Goal: Task Accomplishment & Management: Manage account settings

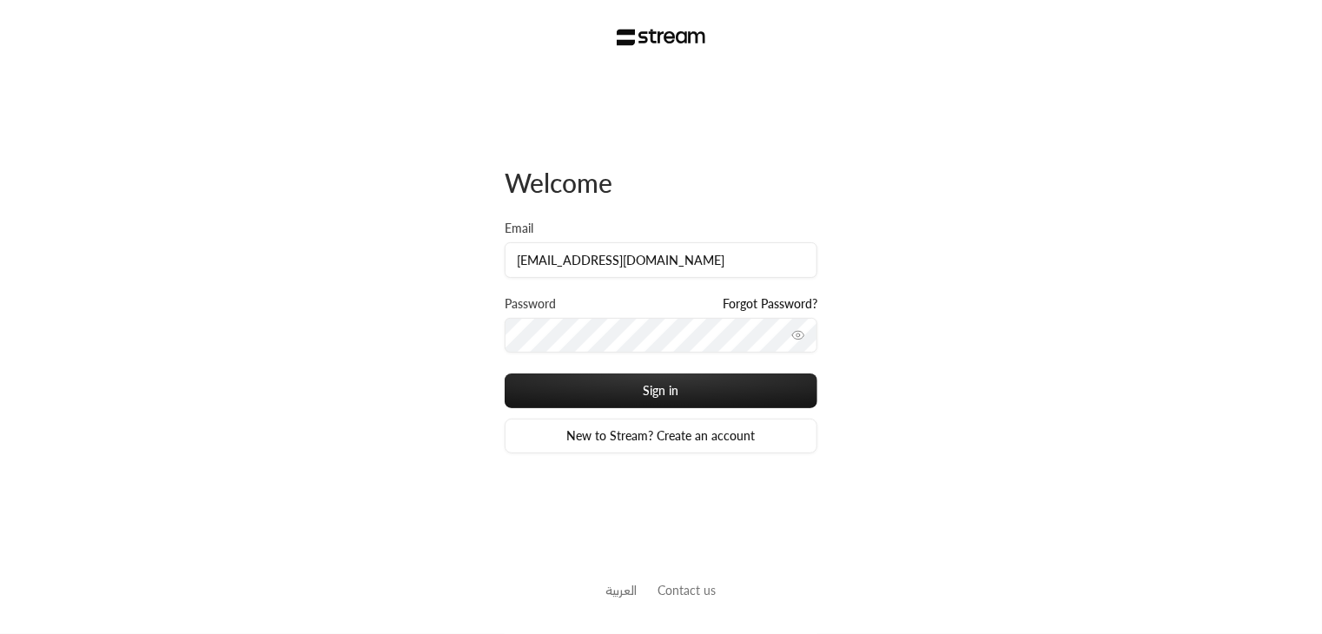
click at [792, 331] on icon "toggle password visibility" at bounding box center [798, 335] width 14 height 14
click at [438, 347] on div "Welcome Email [EMAIL_ADDRESS][DOMAIN_NAME] Password Forgot Password? Sign in Ne…" at bounding box center [661, 317] width 1322 height 634
click at [659, 280] on div "Email [EMAIL_ADDRESS][DOMAIN_NAME]" at bounding box center [661, 258] width 313 height 76
click at [669, 272] on input "[EMAIL_ADDRESS][DOMAIN_NAME]" at bounding box center [661, 260] width 313 height 36
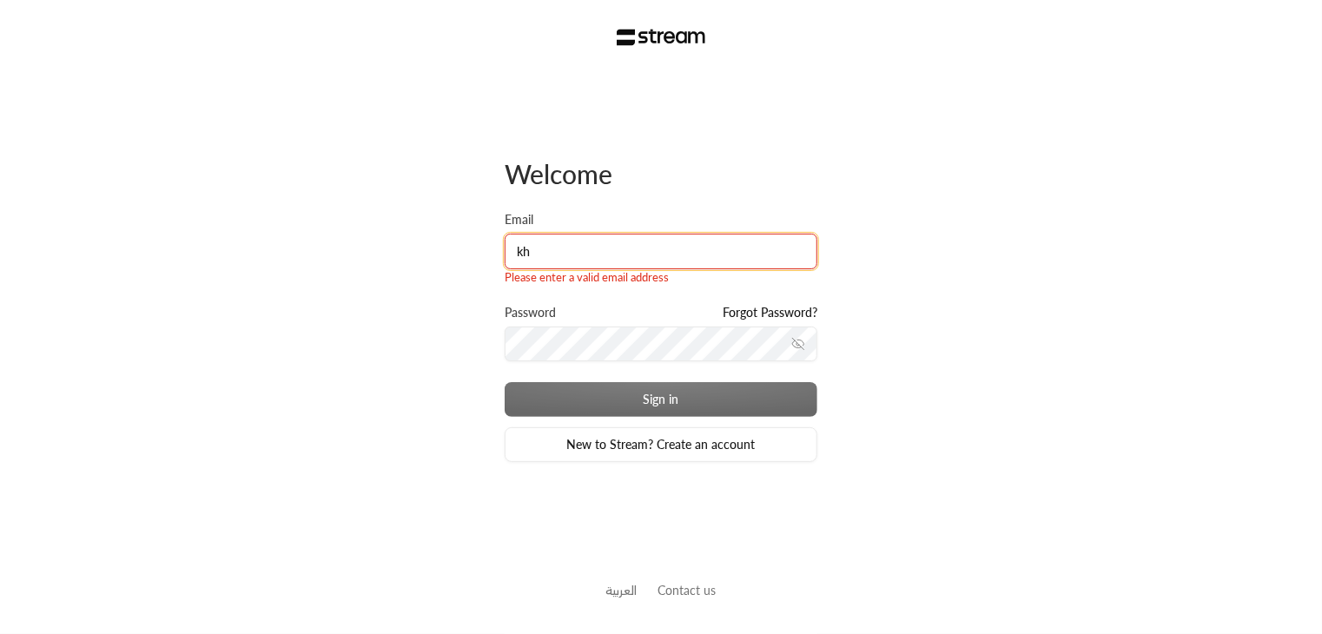
type input "[PERSON_NAME][EMAIL_ADDRESS][DOMAIN_NAME]"
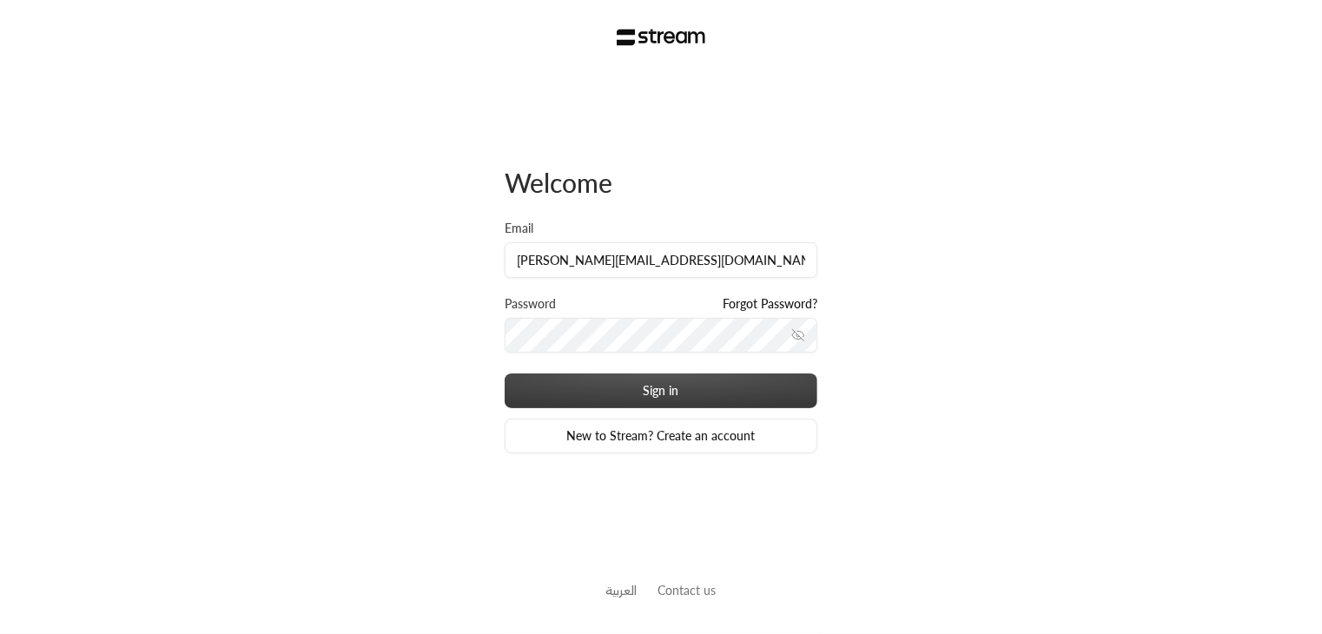
click at [624, 397] on button "Sign in" at bounding box center [661, 390] width 313 height 35
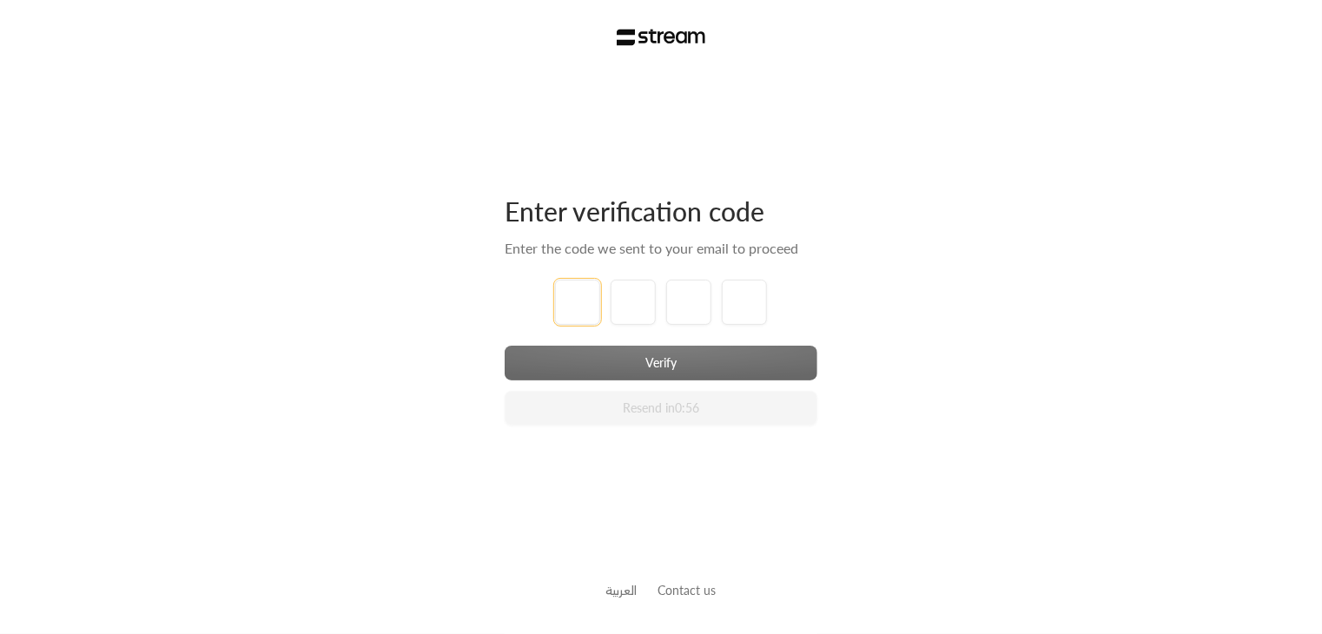
type input "1"
type input "2"
type input "3"
type input "4"
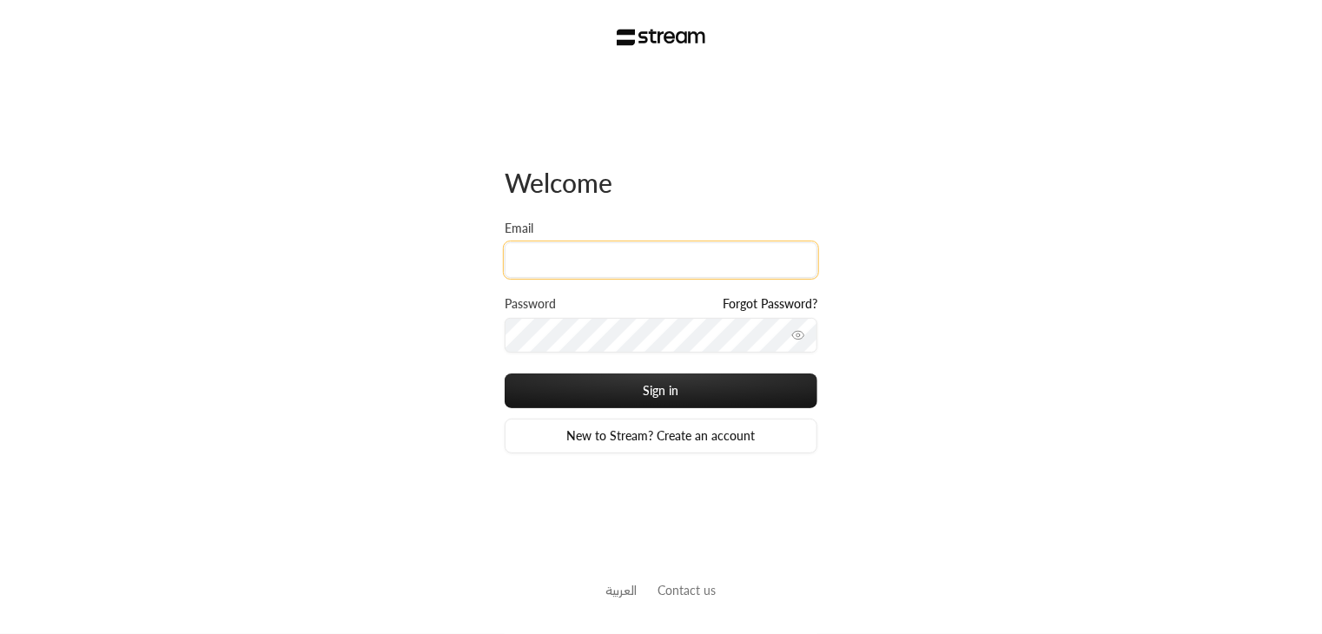
click at [623, 261] on input "Email" at bounding box center [661, 260] width 313 height 36
type input "[PERSON_NAME][EMAIL_ADDRESS][DOMAIN_NAME]"
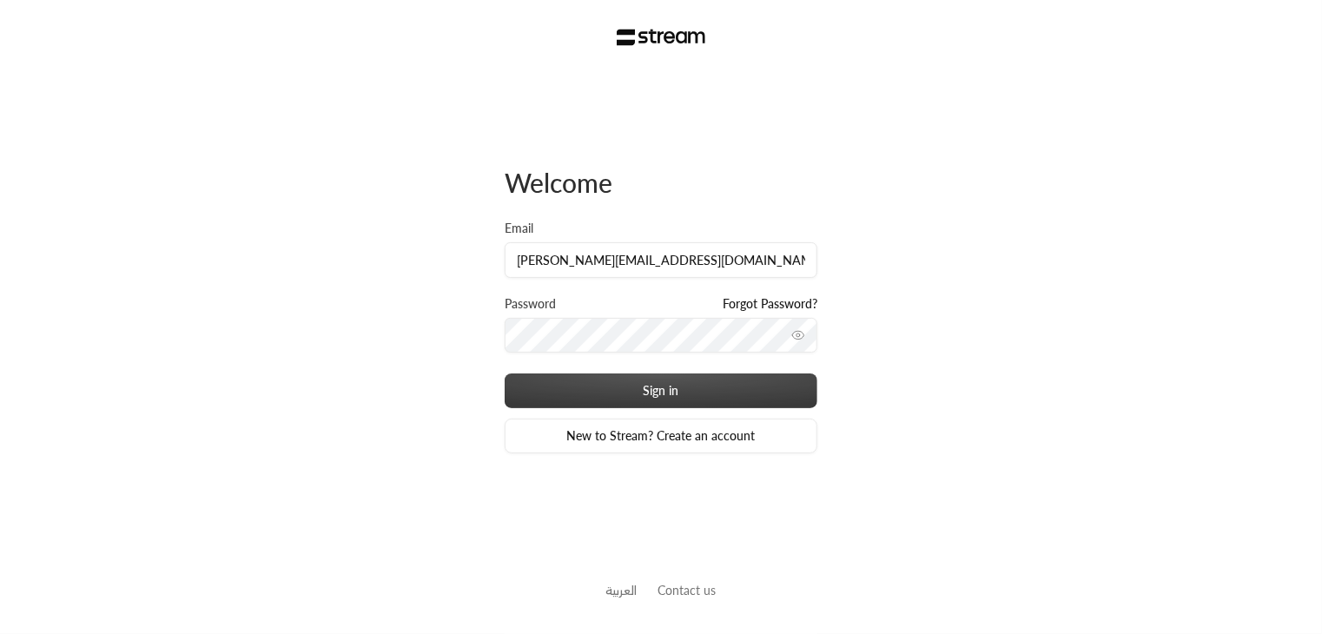
click at [698, 382] on button "Sign in" at bounding box center [661, 390] width 313 height 35
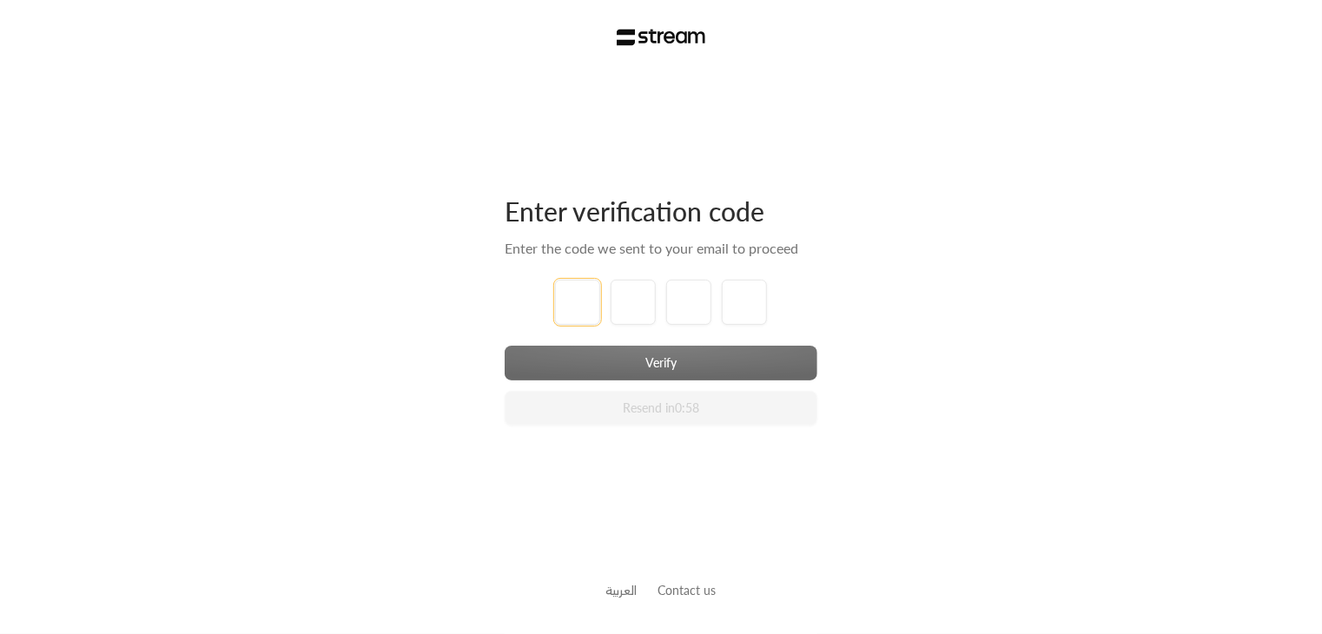
type input "1"
type input "2"
type input "3"
type input "4"
